Goal: Find specific page/section: Find specific page/section

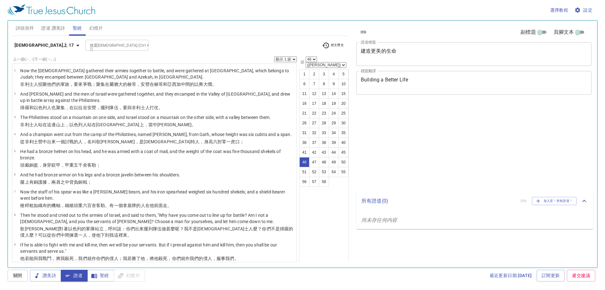
select select "46"
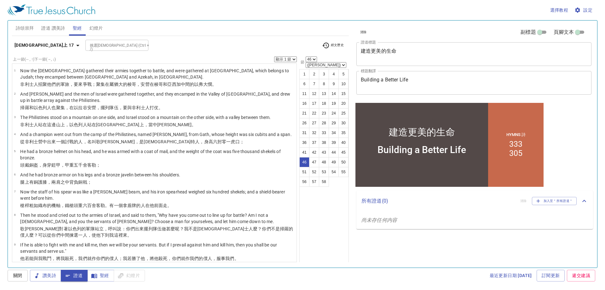
scroll to position [1040, 0]
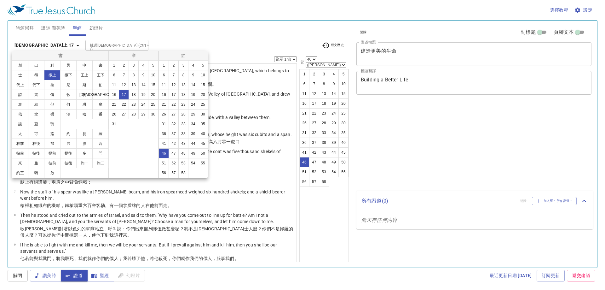
select select "46"
